Goal: Submit feedback/report problem: Submit feedback/report problem

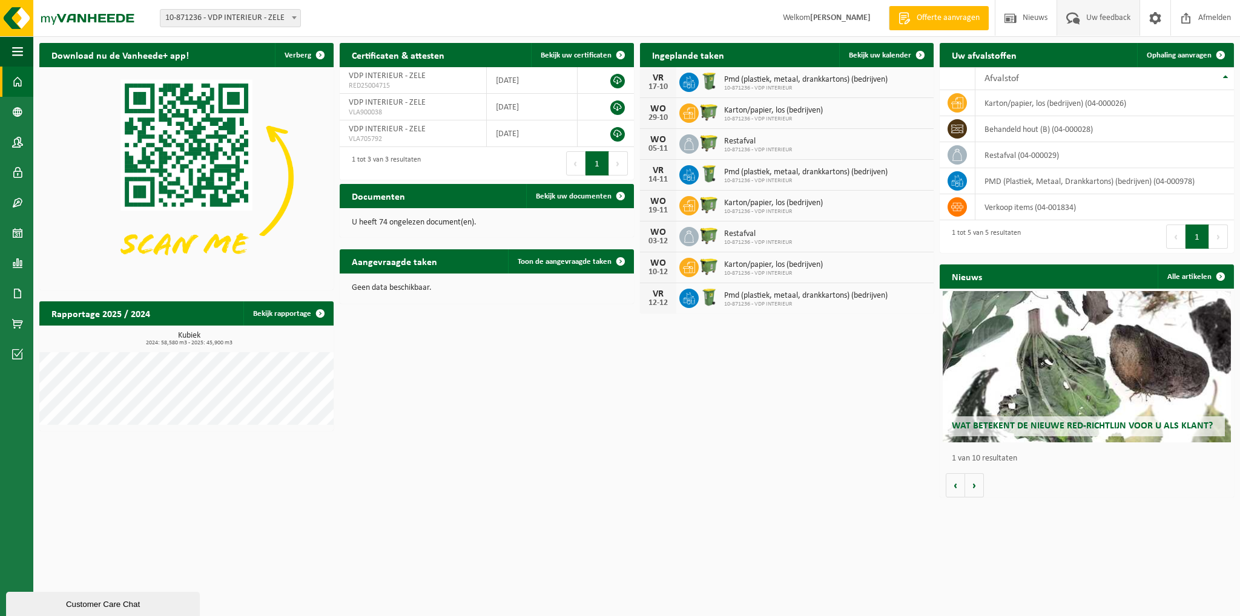
click at [1094, 8] on span "Uw feedback" at bounding box center [1108, 18] width 50 height 36
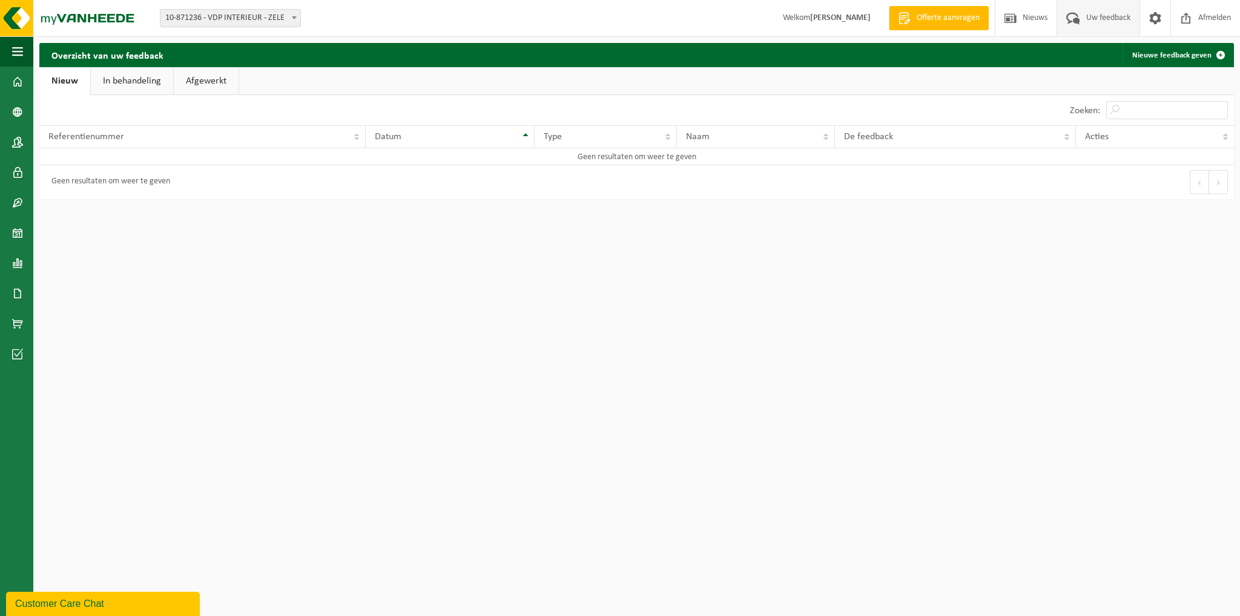
click at [70, 76] on link "Nieuw" at bounding box center [64, 81] width 51 height 28
click at [79, 182] on div "Geen resultaten om weer te geven" at bounding box center [107, 182] width 125 height 22
click at [1219, 54] on span at bounding box center [1220, 55] width 24 height 24
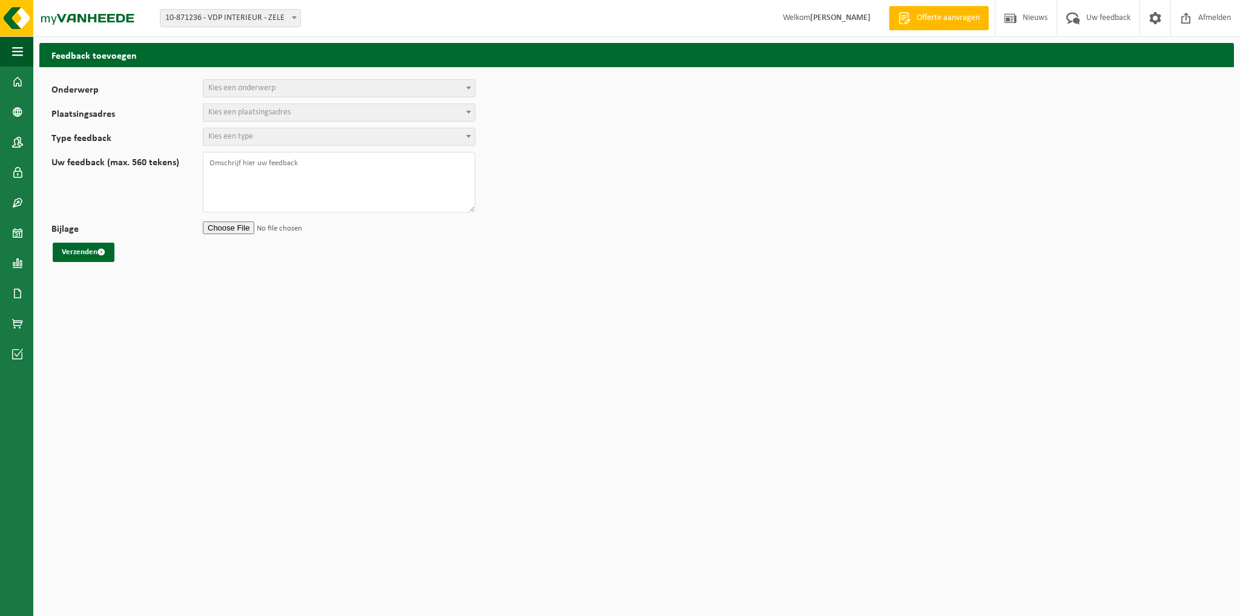
select select
click at [467, 88] on b at bounding box center [468, 88] width 5 height 3
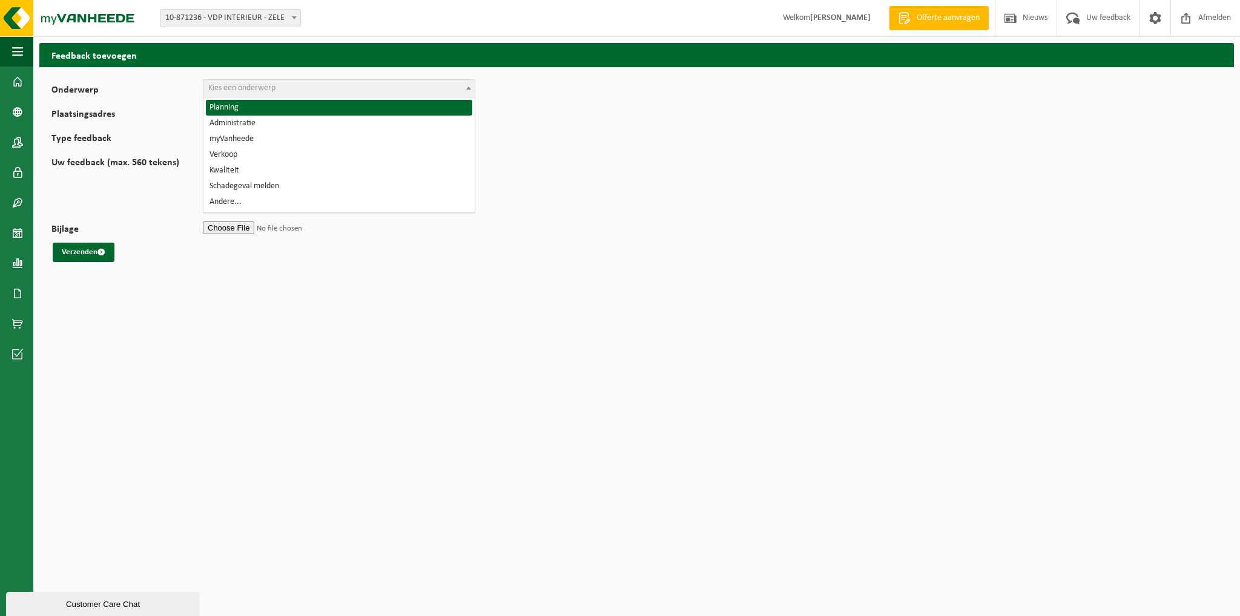
select select "1"
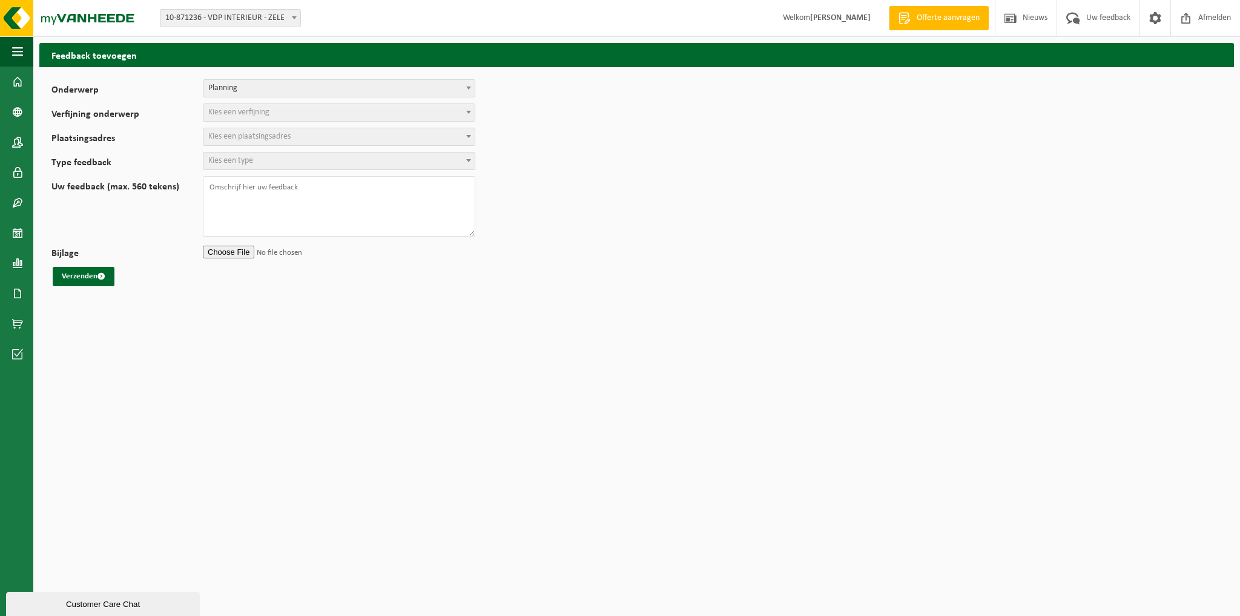
click at [466, 114] on span at bounding box center [468, 112] width 12 height 16
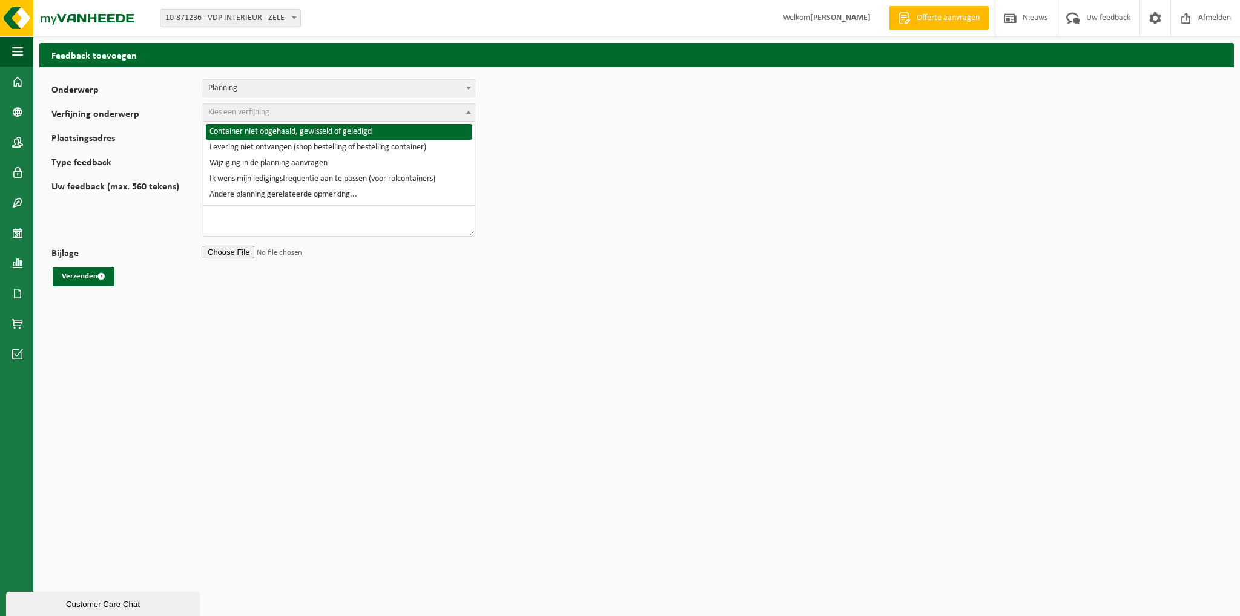
select select "2"
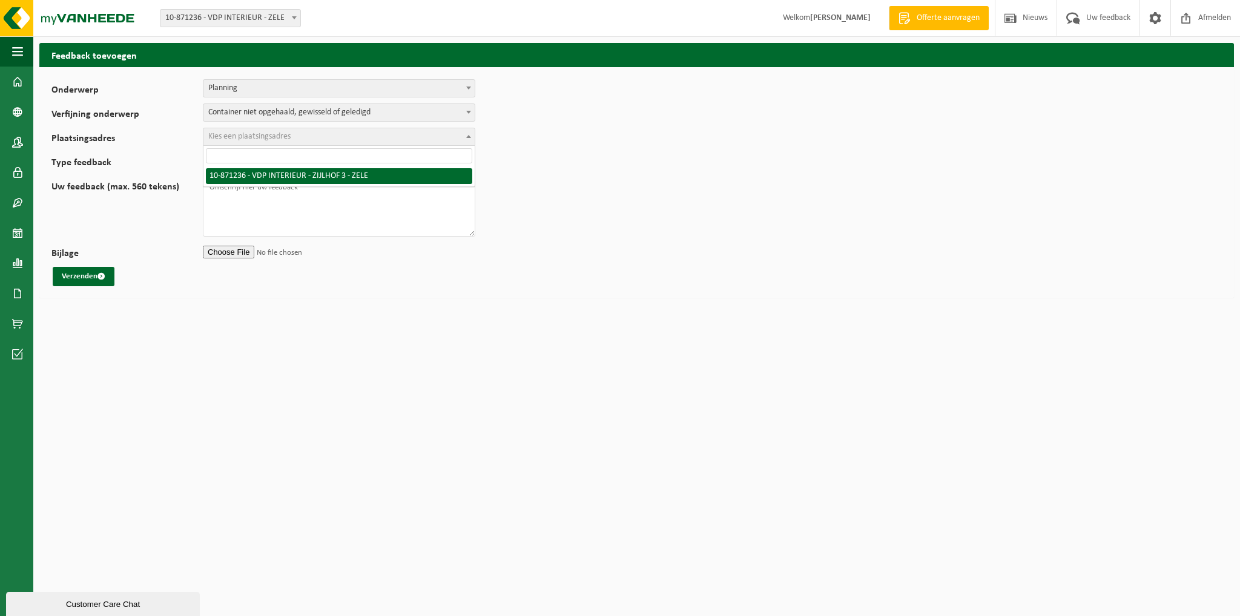
click at [466, 135] on b at bounding box center [468, 136] width 5 height 3
select select "105251"
click at [467, 156] on span at bounding box center [468, 161] width 12 height 16
select select "QUE"
click at [222, 187] on textarea "Uw feedback (max. 560 tekens)" at bounding box center [339, 206] width 272 height 61
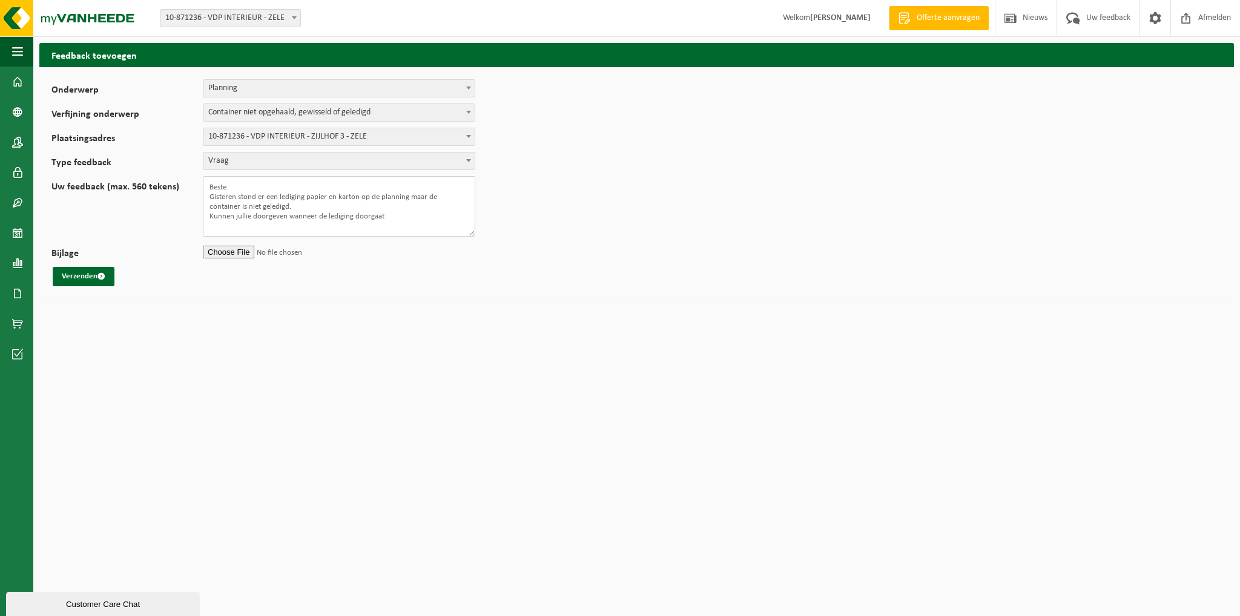
click at [327, 212] on textarea "Beste Gisteren stond er een lediging papier en karton op de planning maar de co…" at bounding box center [339, 206] width 272 height 61
click at [410, 215] on textarea "Beste Gisteren stond er een lediging papier en karton op de planning maar de co…" at bounding box center [339, 206] width 272 height 61
type textarea "Beste Gisteren stond er een lediging papier en karton op de planning maar de co…"
click at [101, 281] on button "Verzenden" at bounding box center [84, 276] width 62 height 19
